Goal: Information Seeking & Learning: Learn about a topic

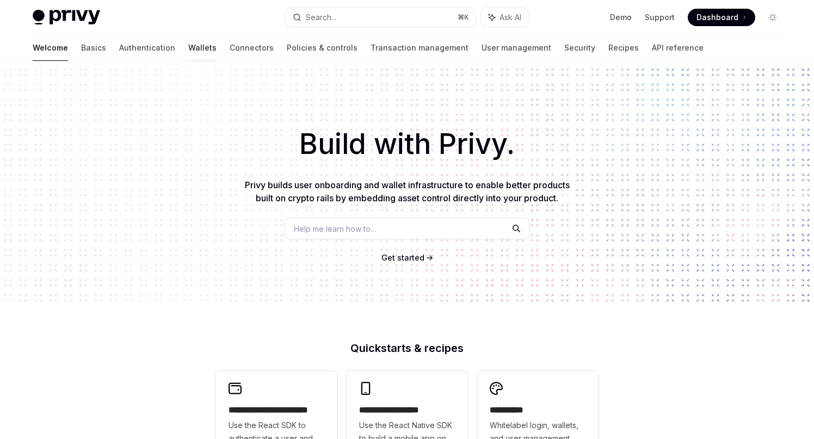
click at [188, 47] on link "Wallets" at bounding box center [202, 48] width 28 height 26
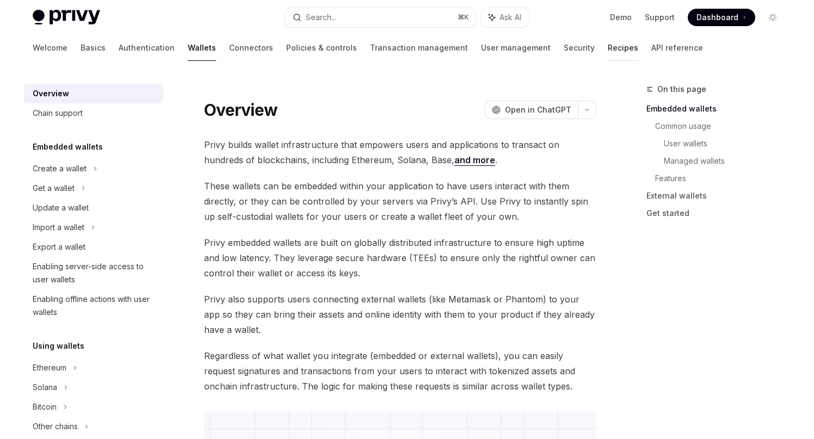
click at [608, 48] on link "Recipes" at bounding box center [623, 48] width 30 height 26
type textarea "*"
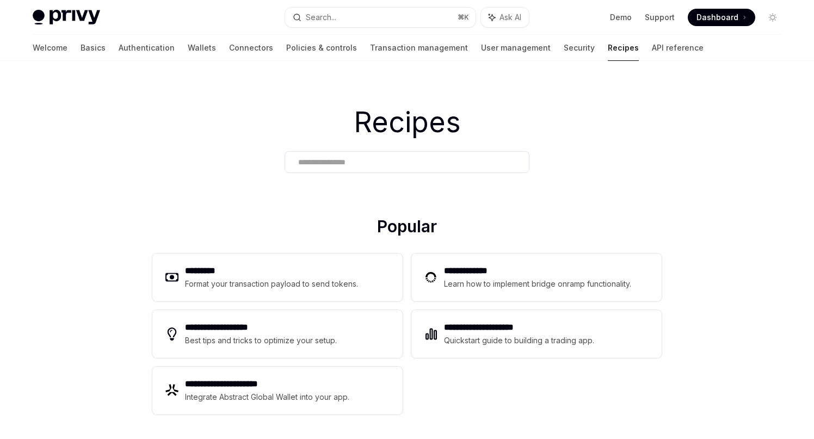
click at [361, 160] on input "text" at bounding box center [407, 162] width 218 height 11
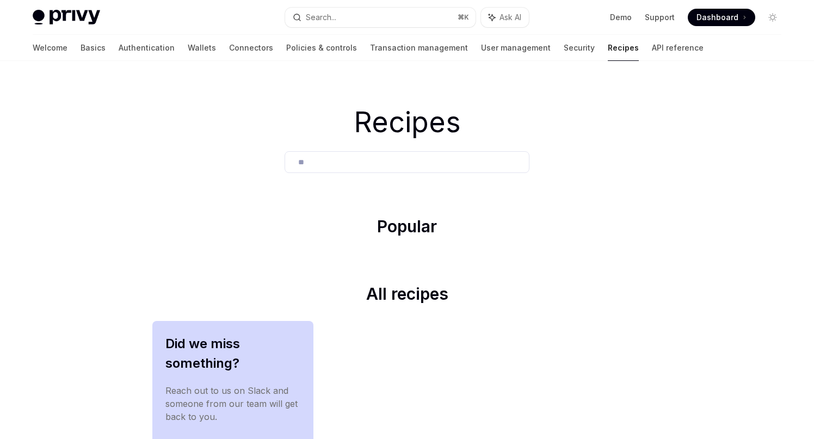
type input "*"
type input "***"
click at [336, 17] on div "Search..." at bounding box center [321, 17] width 30 height 13
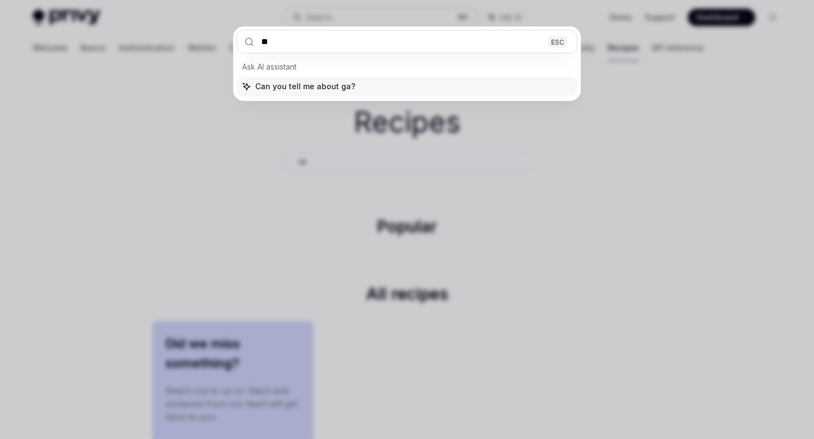
type input "***"
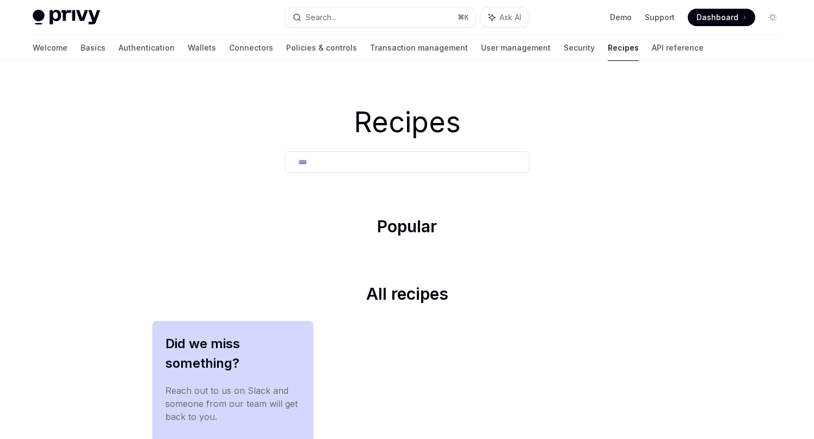
scroll to position [61, 0]
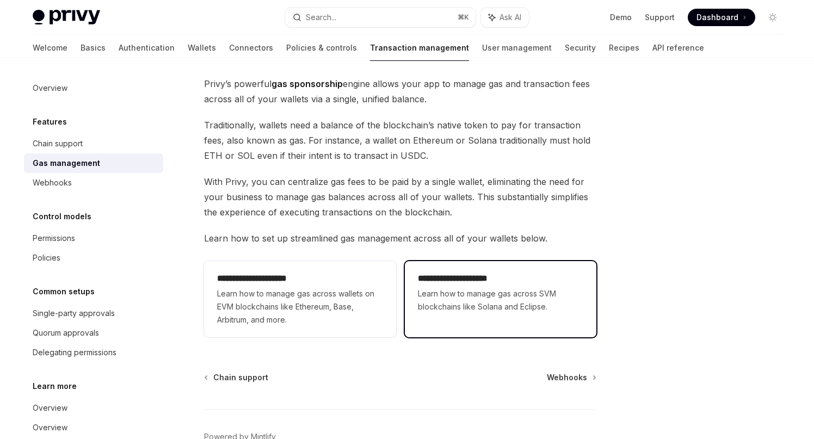
click at [493, 304] on span "Learn how to manage gas across SVM blockchains like Solana and Eclipse." at bounding box center [500, 300] width 165 height 26
type textarea "*"
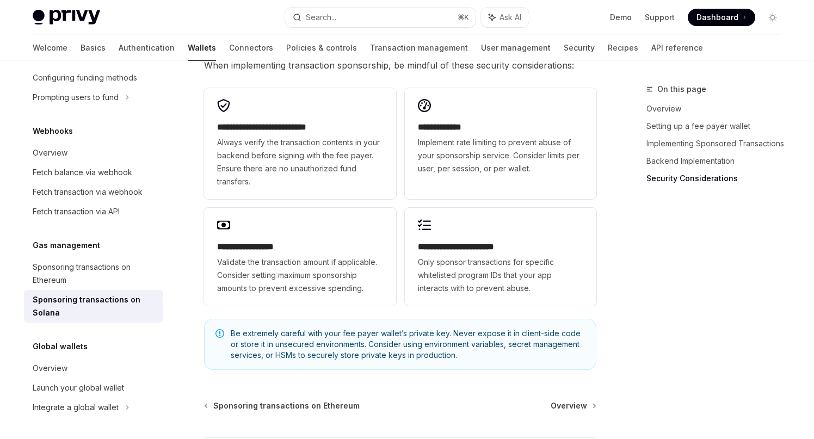
scroll to position [3124, 0]
